Goal: Task Accomplishment & Management: Complete application form

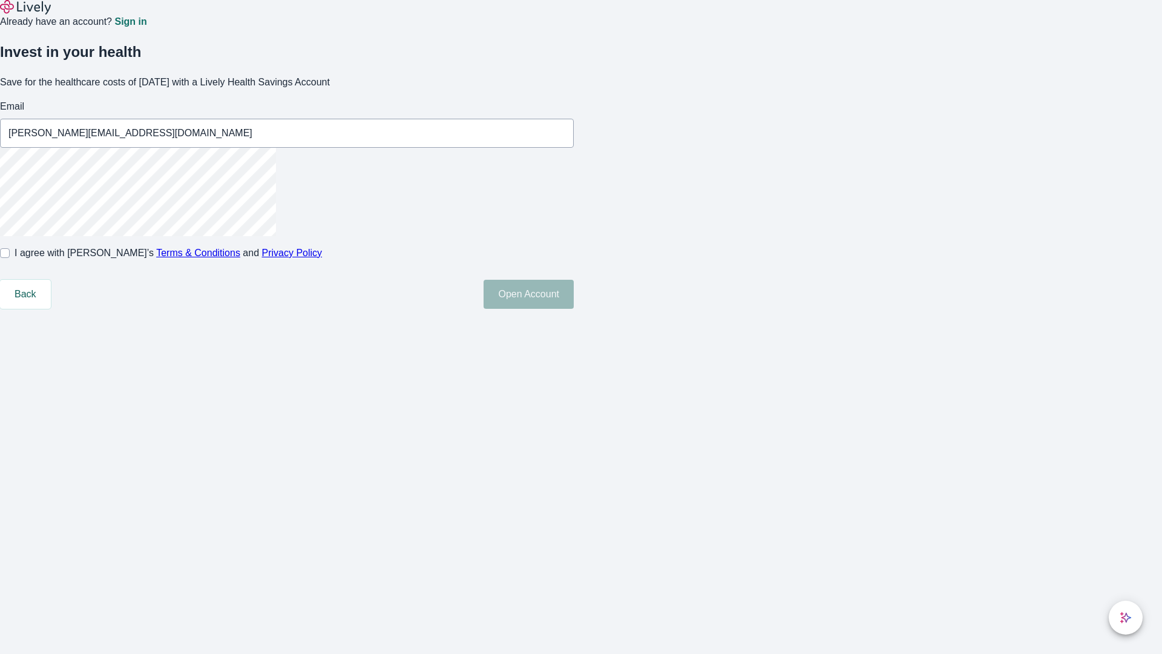
click at [10, 258] on input "I agree with Lively’s Terms & Conditions and Privacy Policy" at bounding box center [5, 253] width 10 height 10
checkbox input "true"
click at [574, 309] on button "Open Account" at bounding box center [529, 294] width 90 height 29
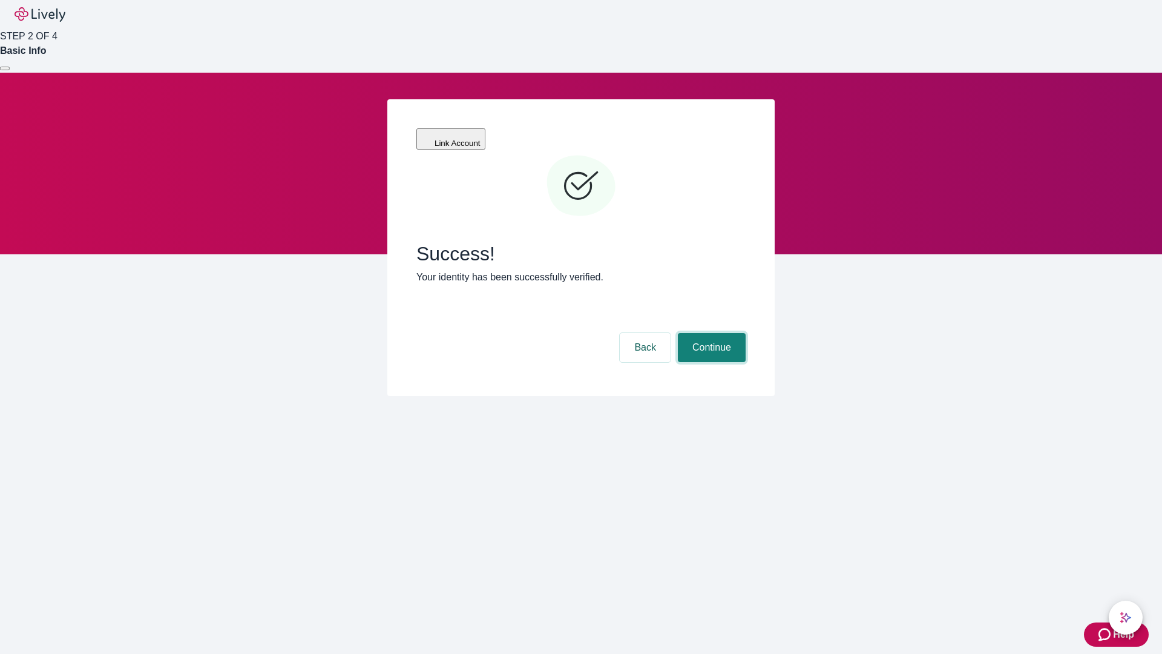
click at [710, 333] on button "Continue" at bounding box center [712, 347] width 68 height 29
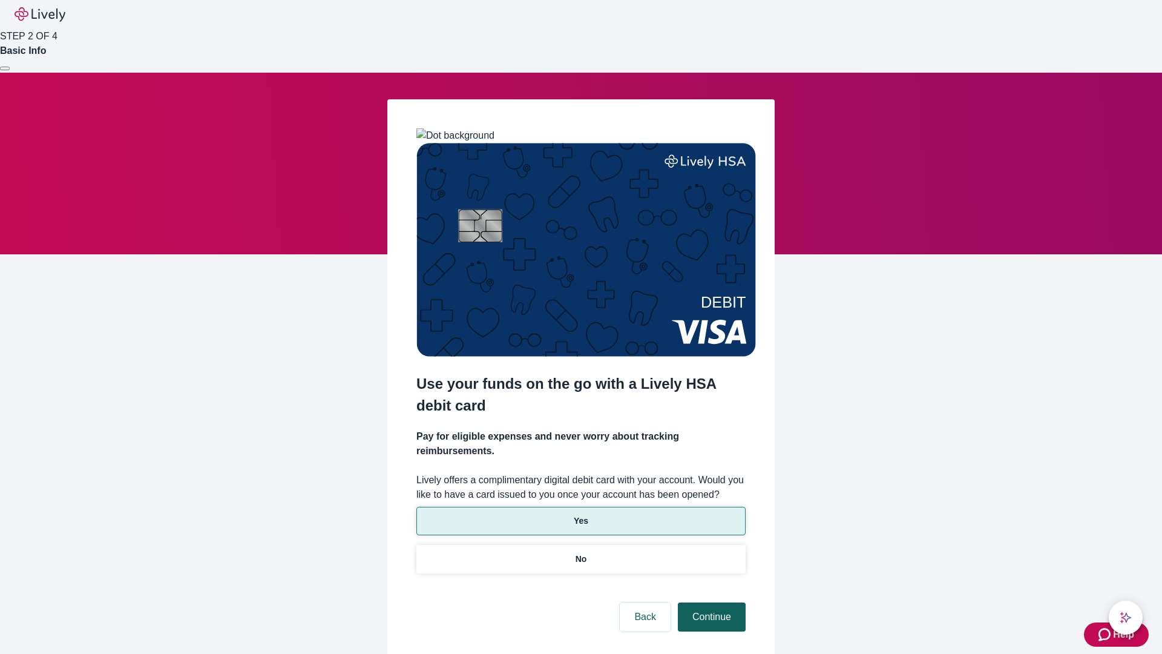
click at [581, 515] on p "Yes" at bounding box center [581, 521] width 15 height 13
click at [710, 602] on button "Continue" at bounding box center [712, 616] width 68 height 29
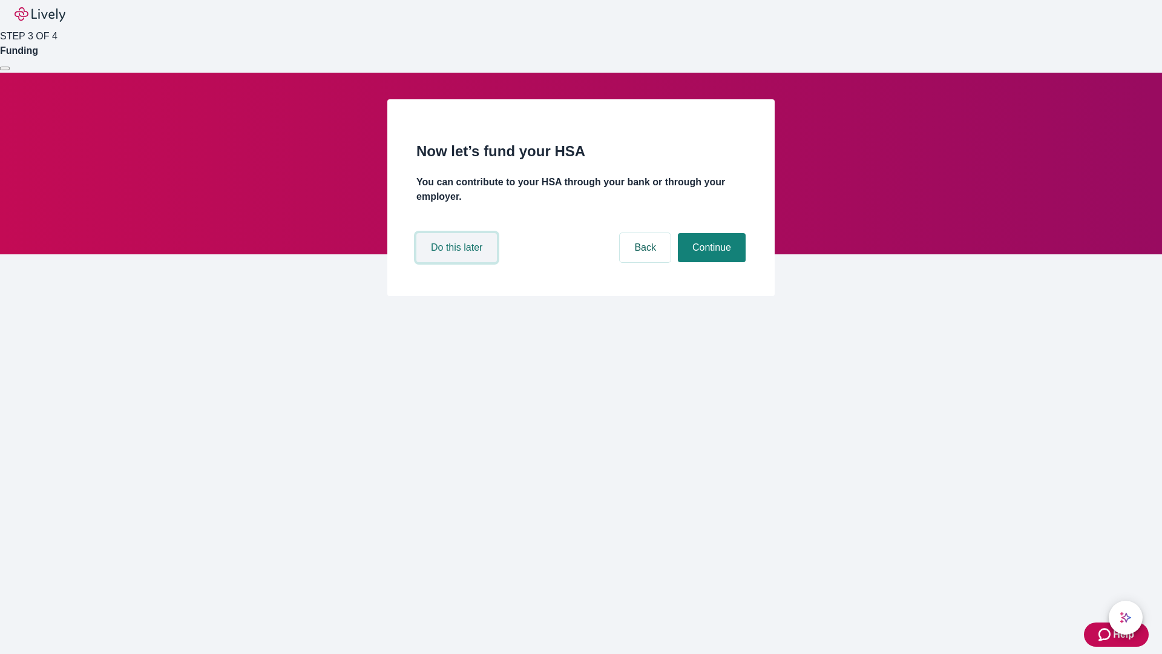
click at [458, 262] on button "Do this later" at bounding box center [457, 247] width 81 height 29
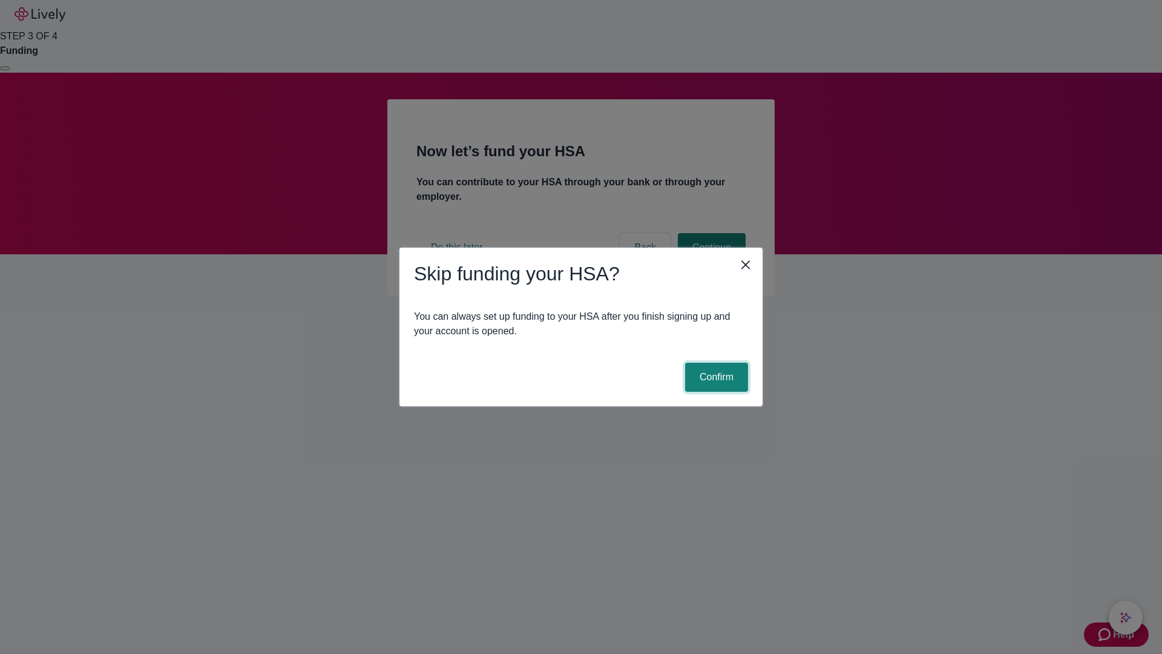
click at [715, 377] on button "Confirm" at bounding box center [716, 377] width 63 height 29
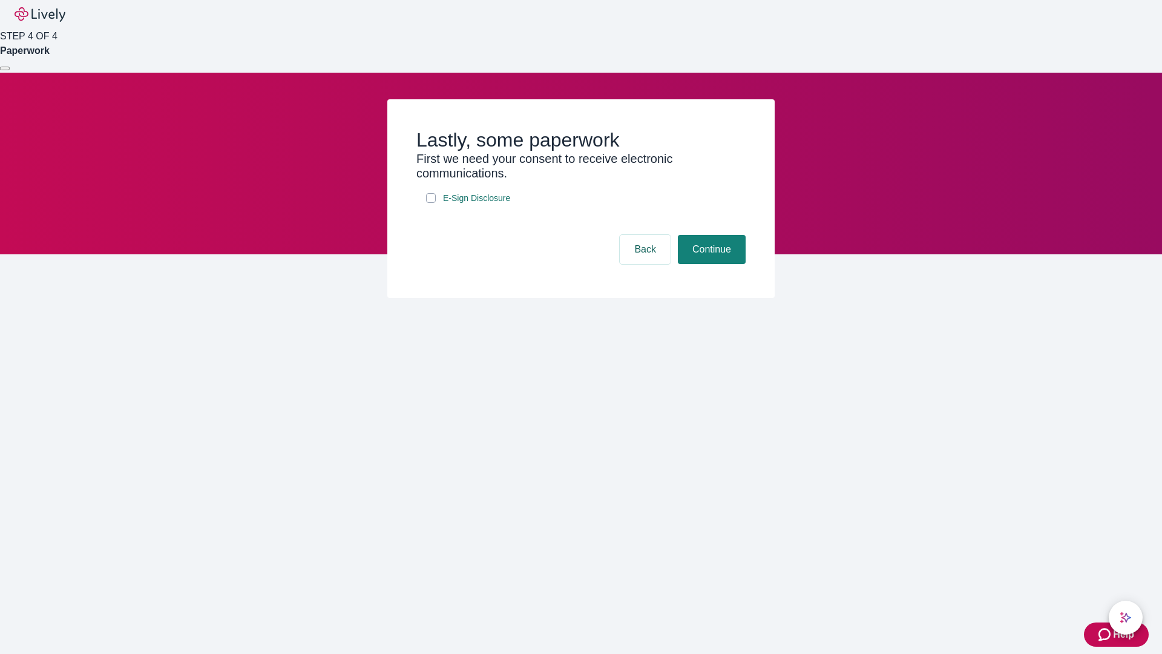
click at [431, 203] on input "E-Sign Disclosure" at bounding box center [431, 198] width 10 height 10
checkbox input "true"
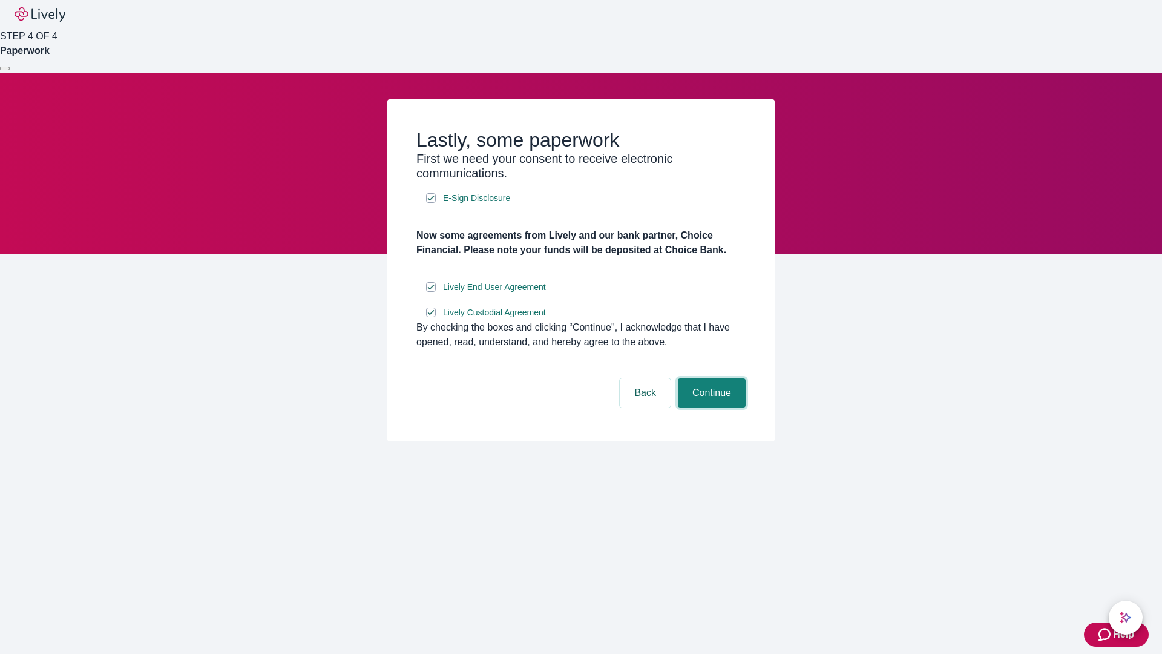
click at [710, 407] on button "Continue" at bounding box center [712, 392] width 68 height 29
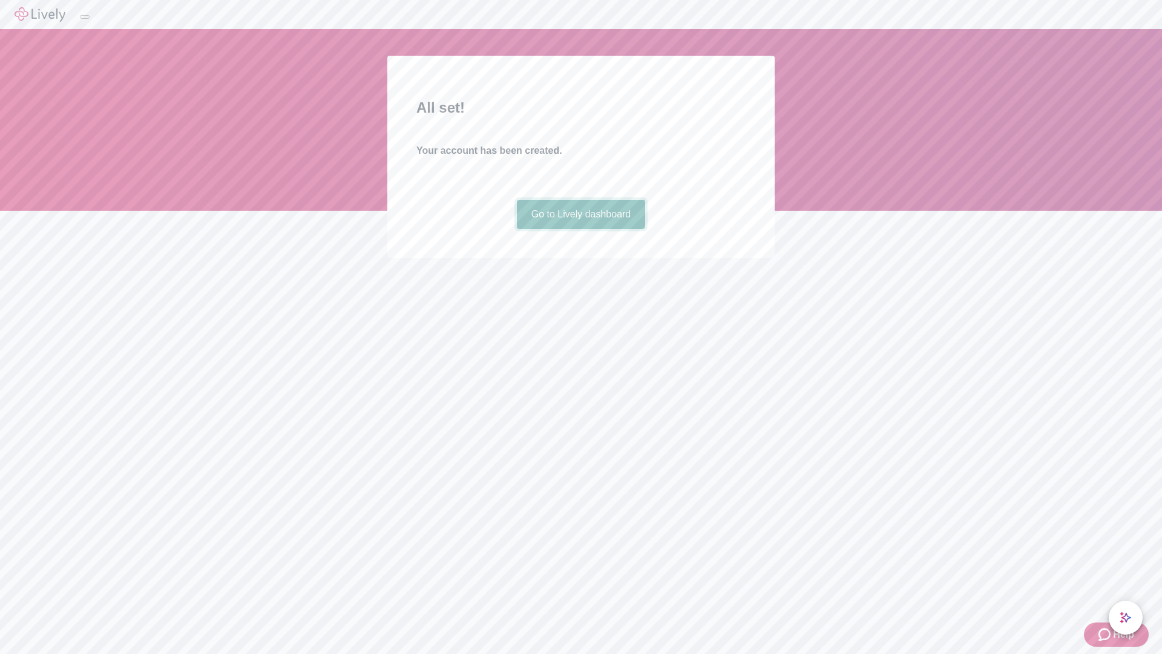
click at [581, 229] on link "Go to Lively dashboard" at bounding box center [581, 214] width 129 height 29
